Goal: Check status

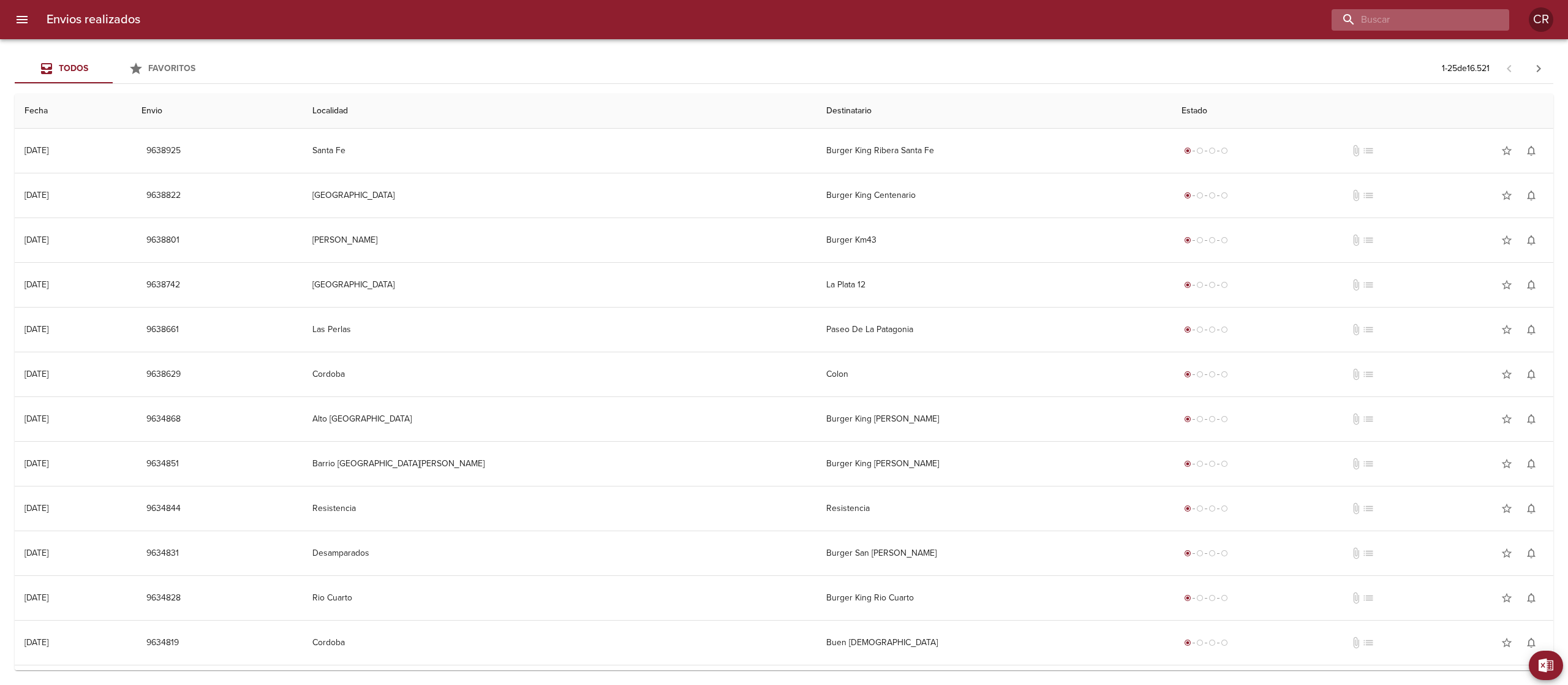
click at [1410, 19] on input "buscar" at bounding box center [1410, 20] width 157 height 21
type input "resistencia"
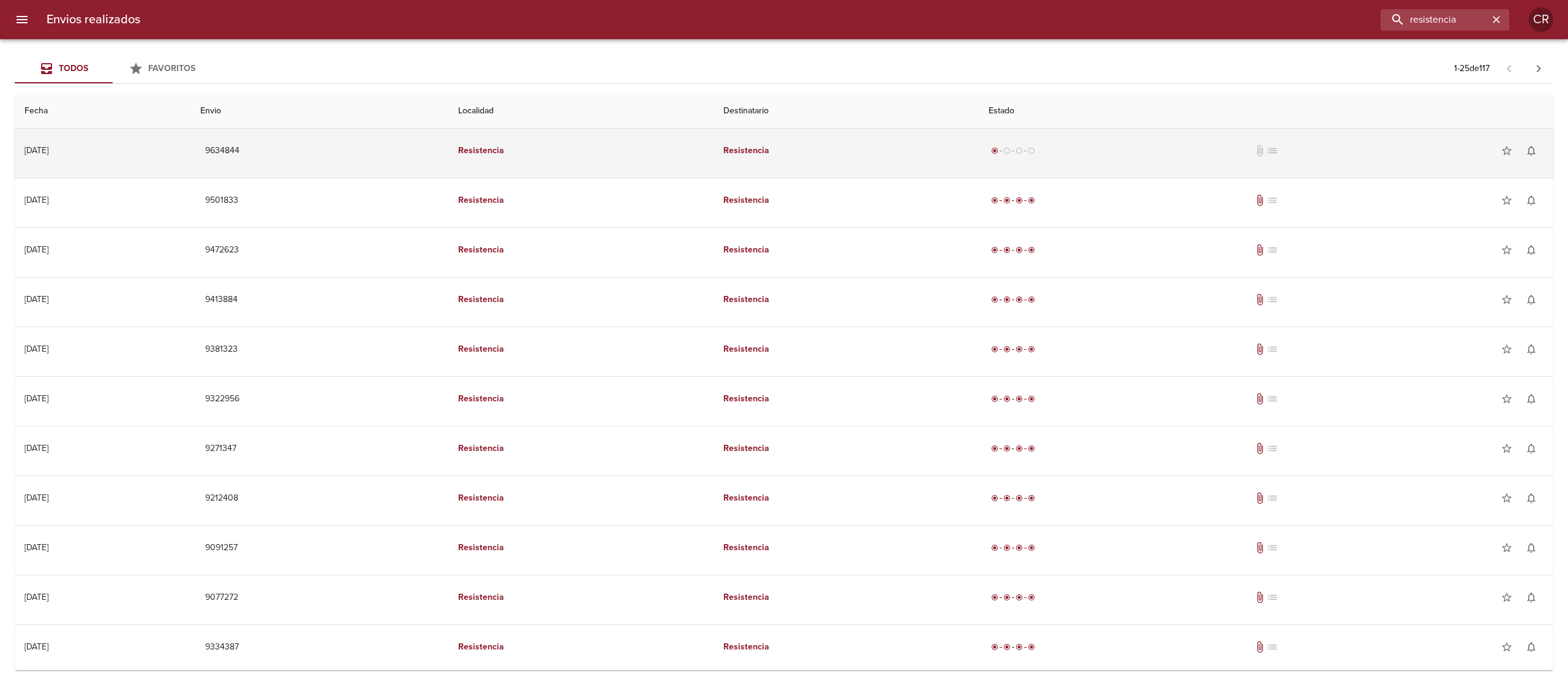
click at [713, 155] on td "Resistencia" at bounding box center [581, 151] width 265 height 44
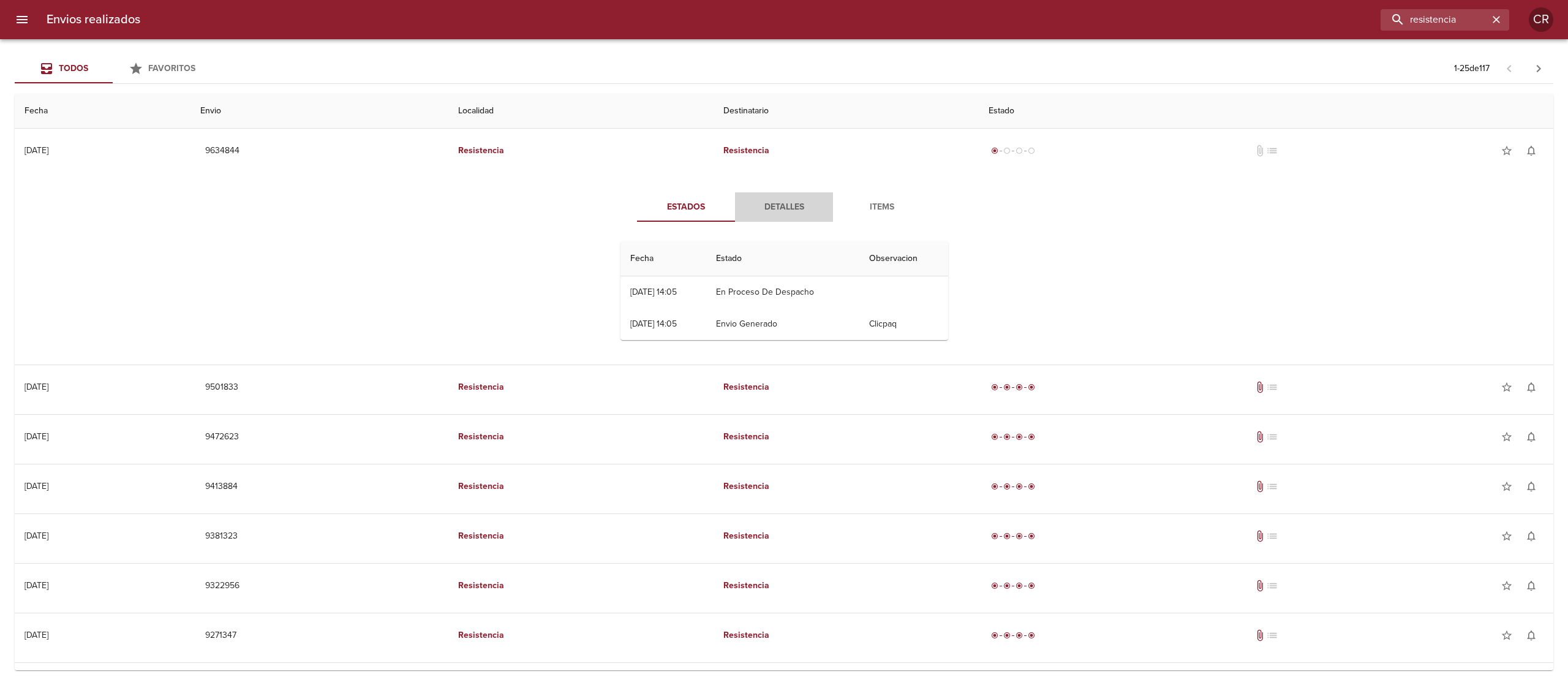
click at [748, 206] on span "Detalles" at bounding box center [784, 207] width 84 height 15
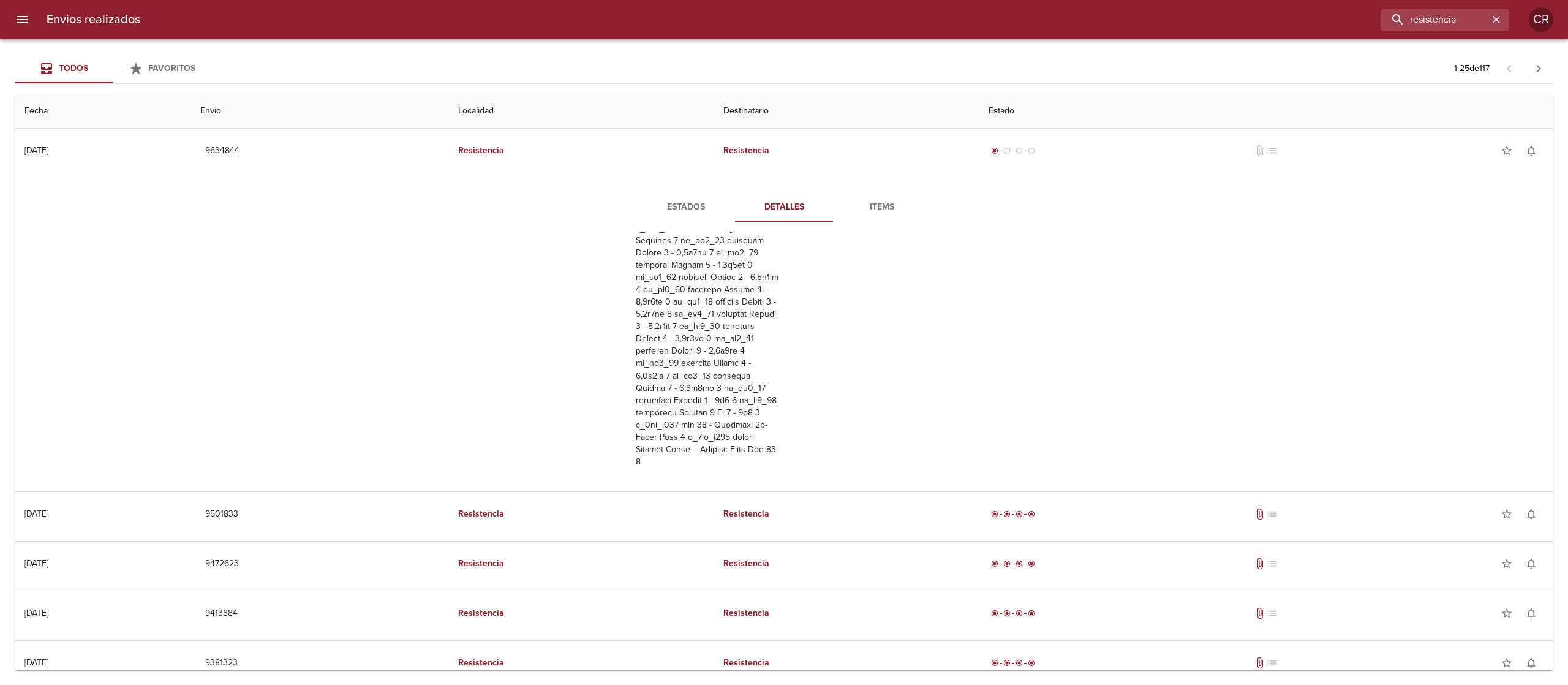
scroll to position [367, 0]
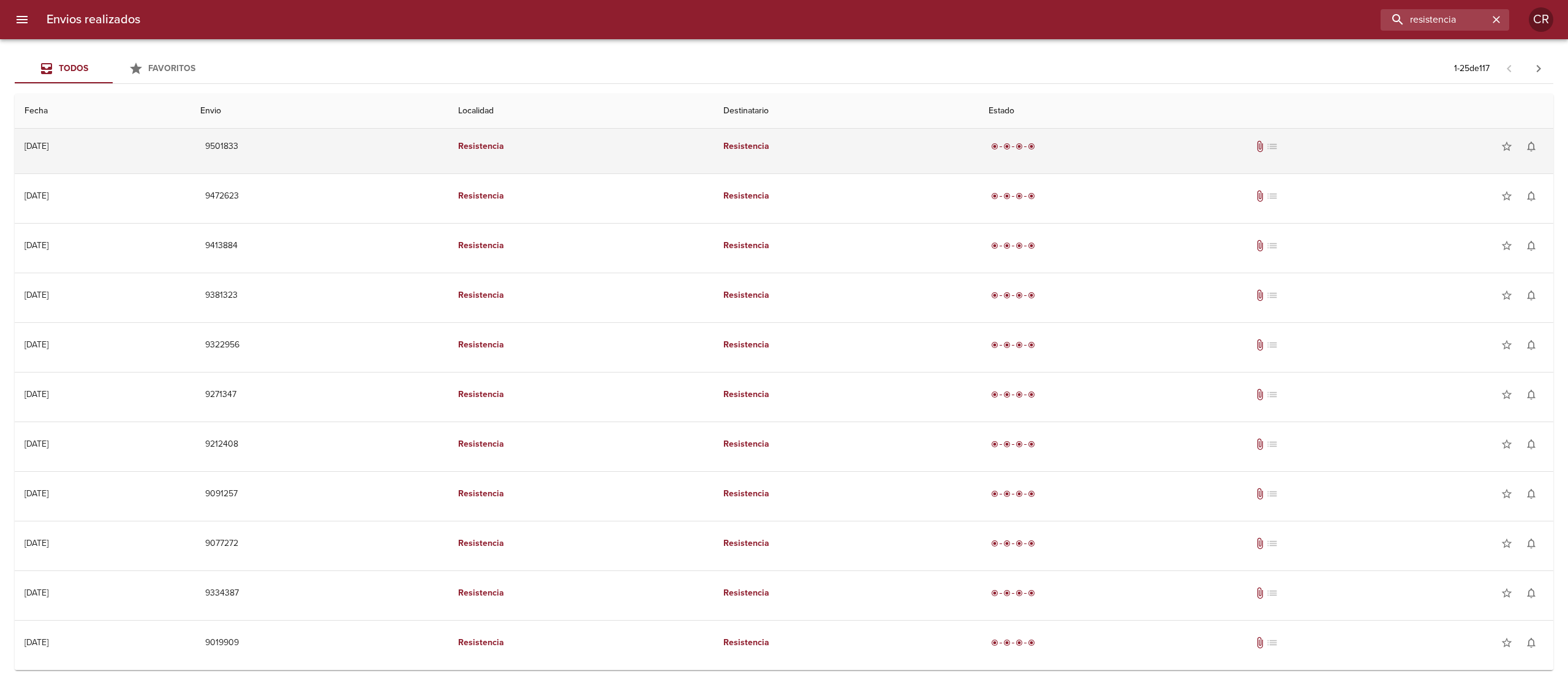
click at [794, 155] on td "Resistencia" at bounding box center [846, 147] width 265 height 44
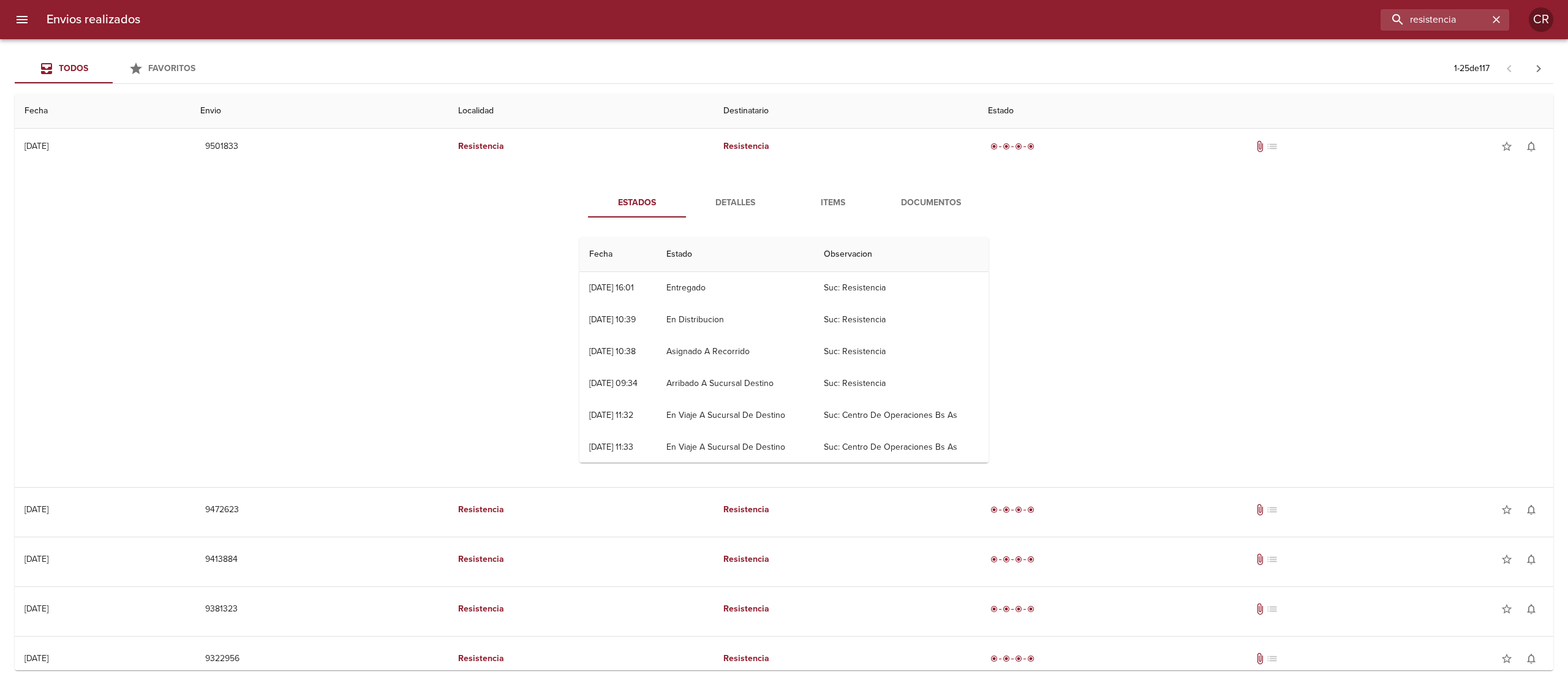
click at [747, 208] on span "Detalles" at bounding box center [735, 203] width 84 height 15
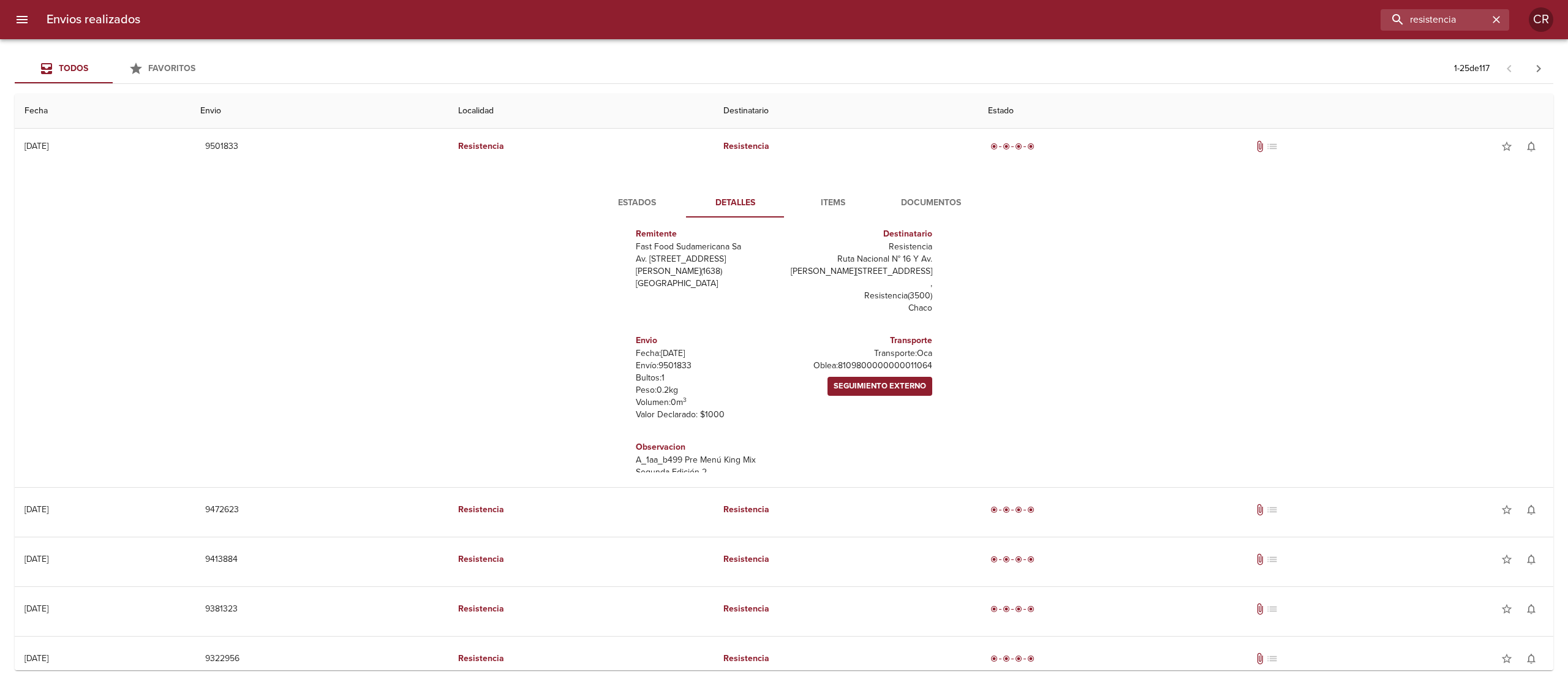
scroll to position [18, 0]
click at [1152, 352] on div "Estados Detalles Items Documentos Remitente Fast Food Sudamericana Sa Av. Del L…" at bounding box center [784, 330] width 1519 height 314
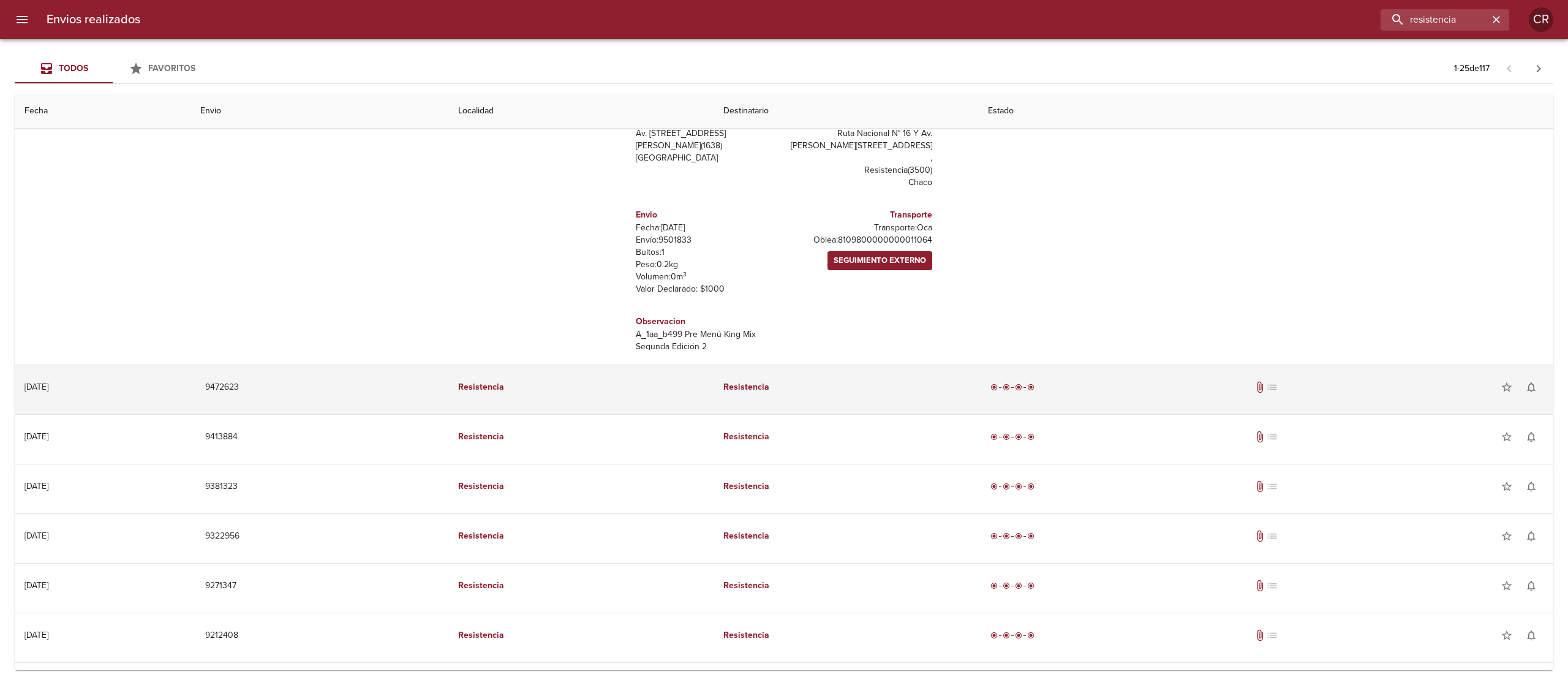
click at [770, 401] on td "Resistencia" at bounding box center [846, 387] width 265 height 44
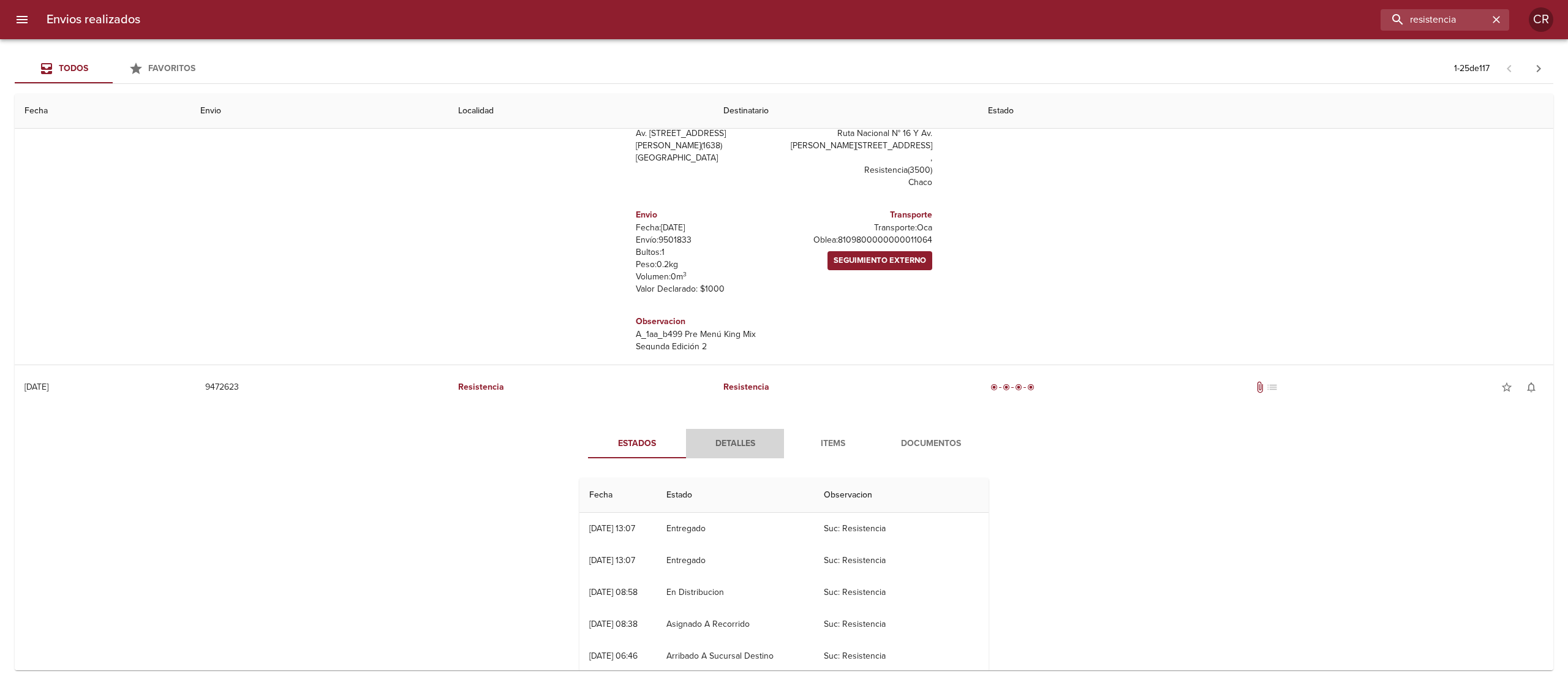
click at [706, 451] on span "Detalles" at bounding box center [735, 444] width 84 height 15
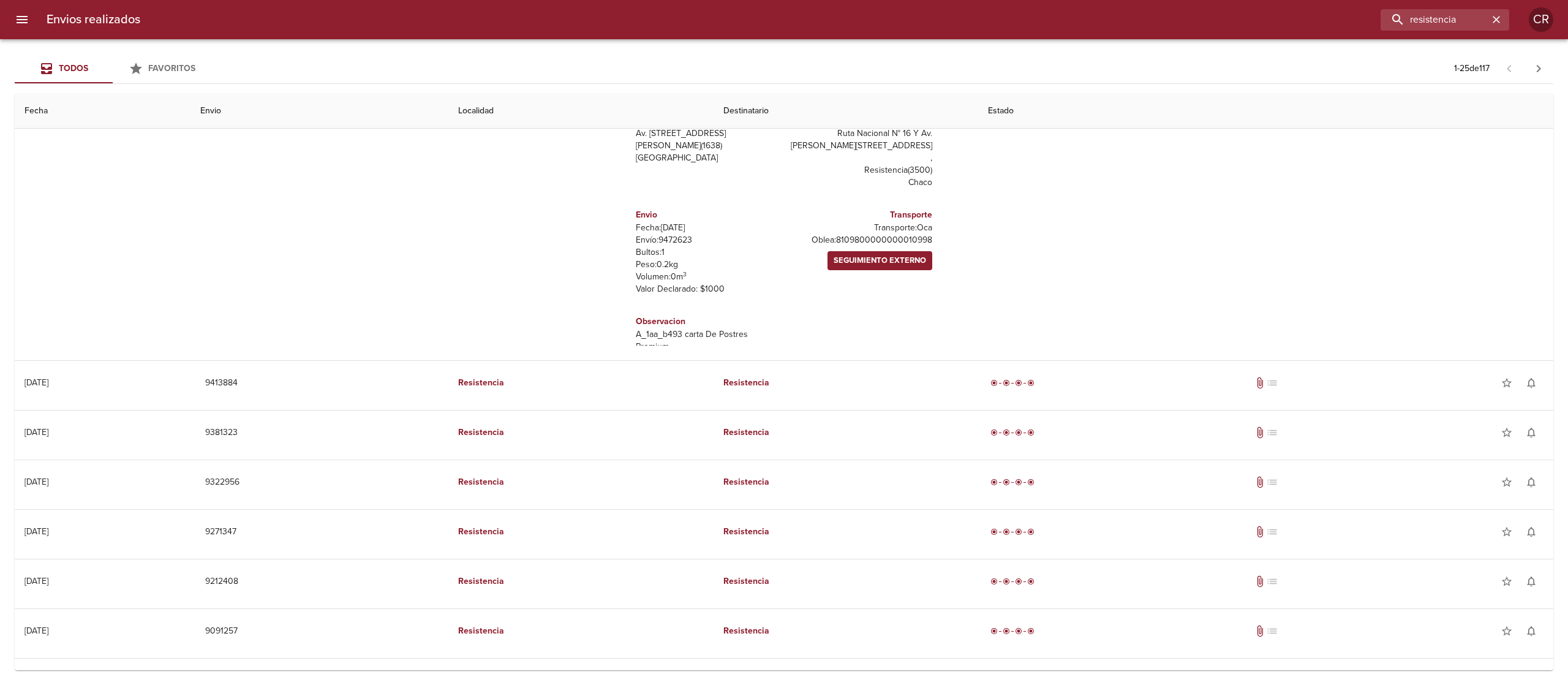
scroll to position [18, 0]
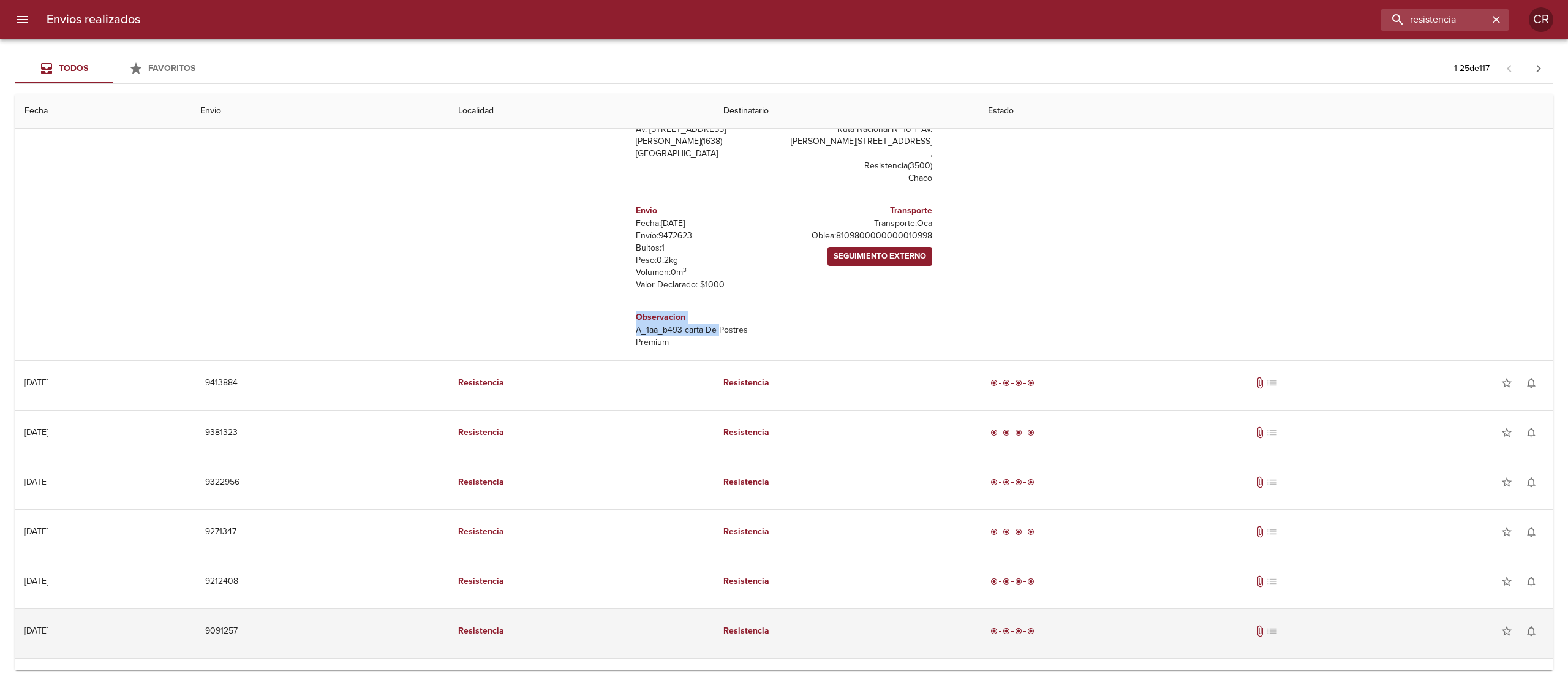
drag, startPoint x: 775, startPoint y: 247, endPoint x: 809, endPoint y: 649, distance: 403.4
click at [738, 478] on tbody "[DATE] [DATE] 9634844 Resistencia Resistencia radio_button_checked radio_button…" at bounding box center [783, 361] width 1538 height 2182
